Goal: Understand process/instructions

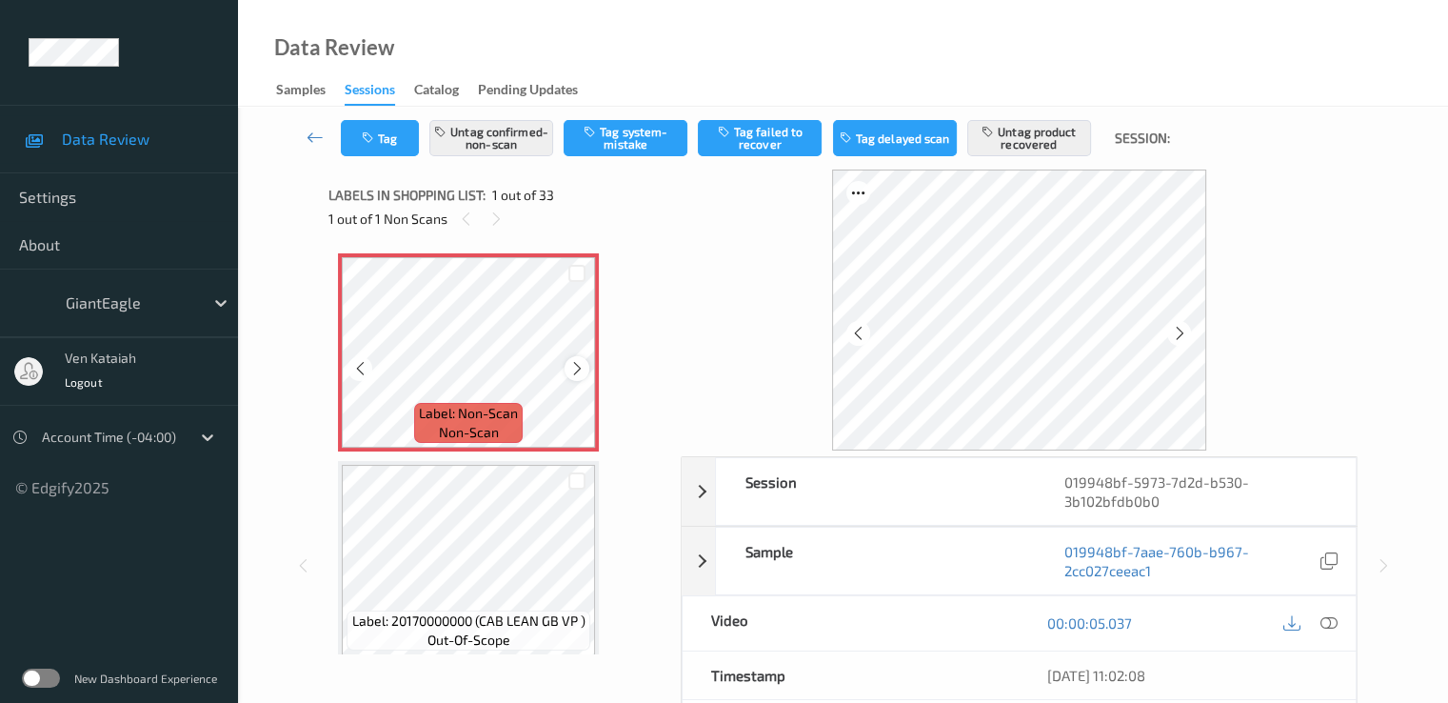
click at [579, 369] on icon at bounding box center [577, 368] width 16 height 17
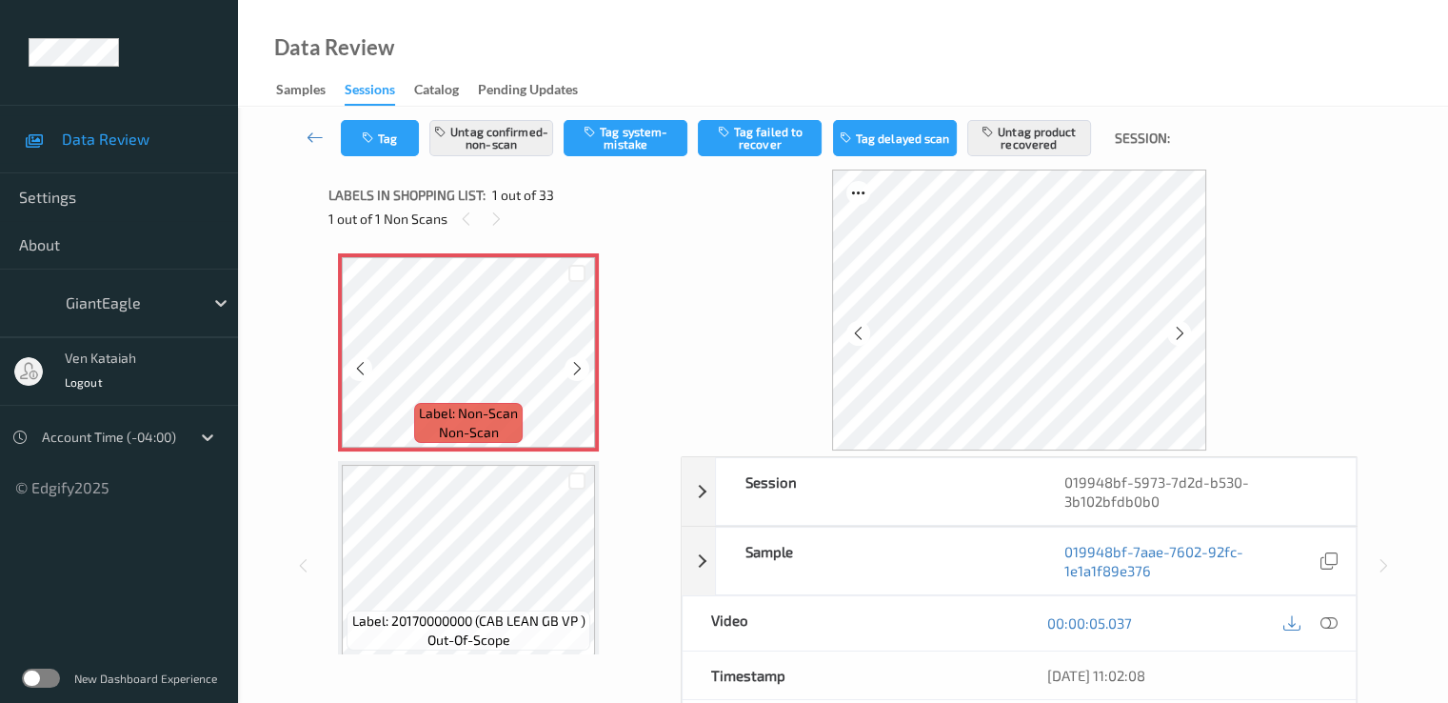
click at [579, 369] on icon at bounding box center [577, 368] width 16 height 17
click at [1335, 622] on icon at bounding box center [1328, 622] width 17 height 17
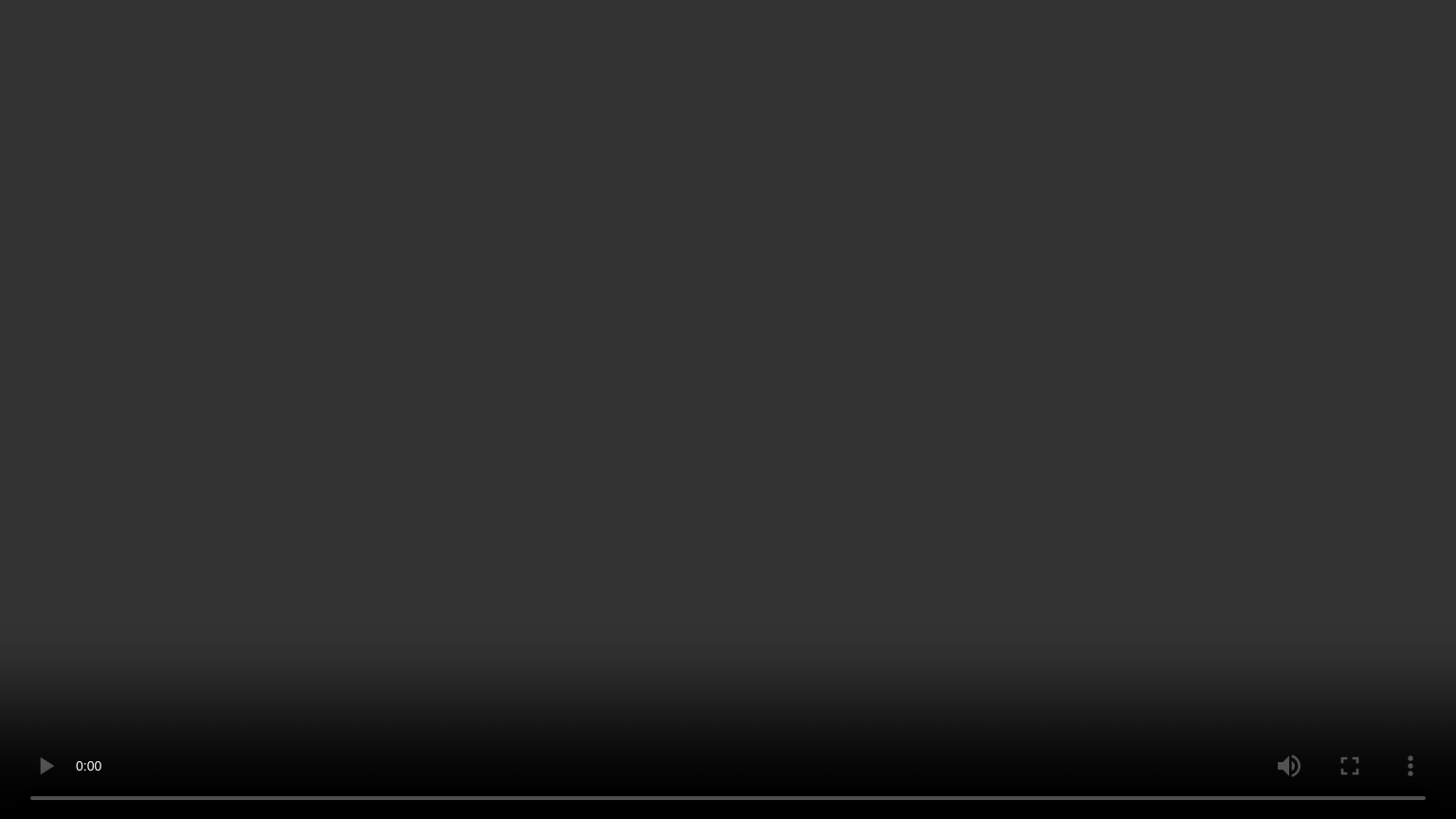
click at [999, 475] on video at bounding box center [728, 409] width 1456 height 819
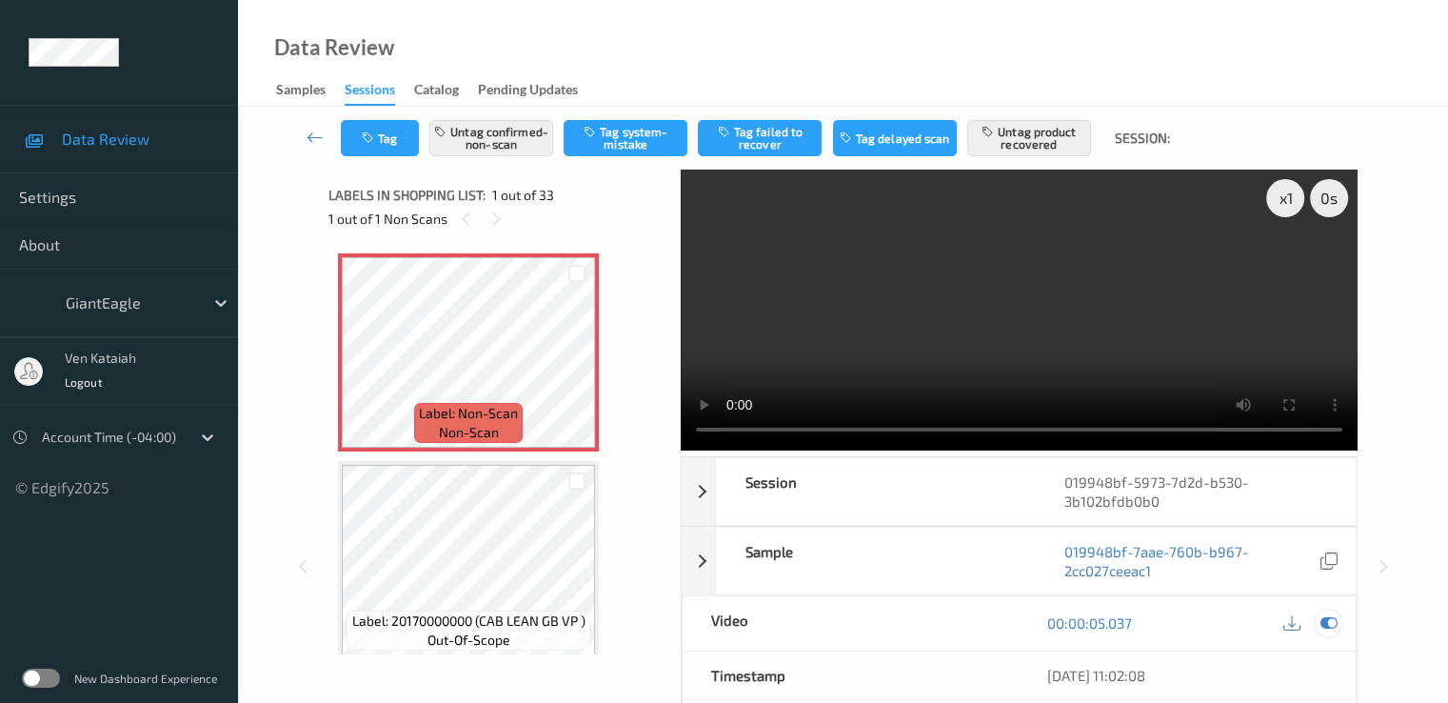
click at [1332, 621] on icon at bounding box center [1328, 622] width 17 height 17
